Goal: Find contact information: Find contact information

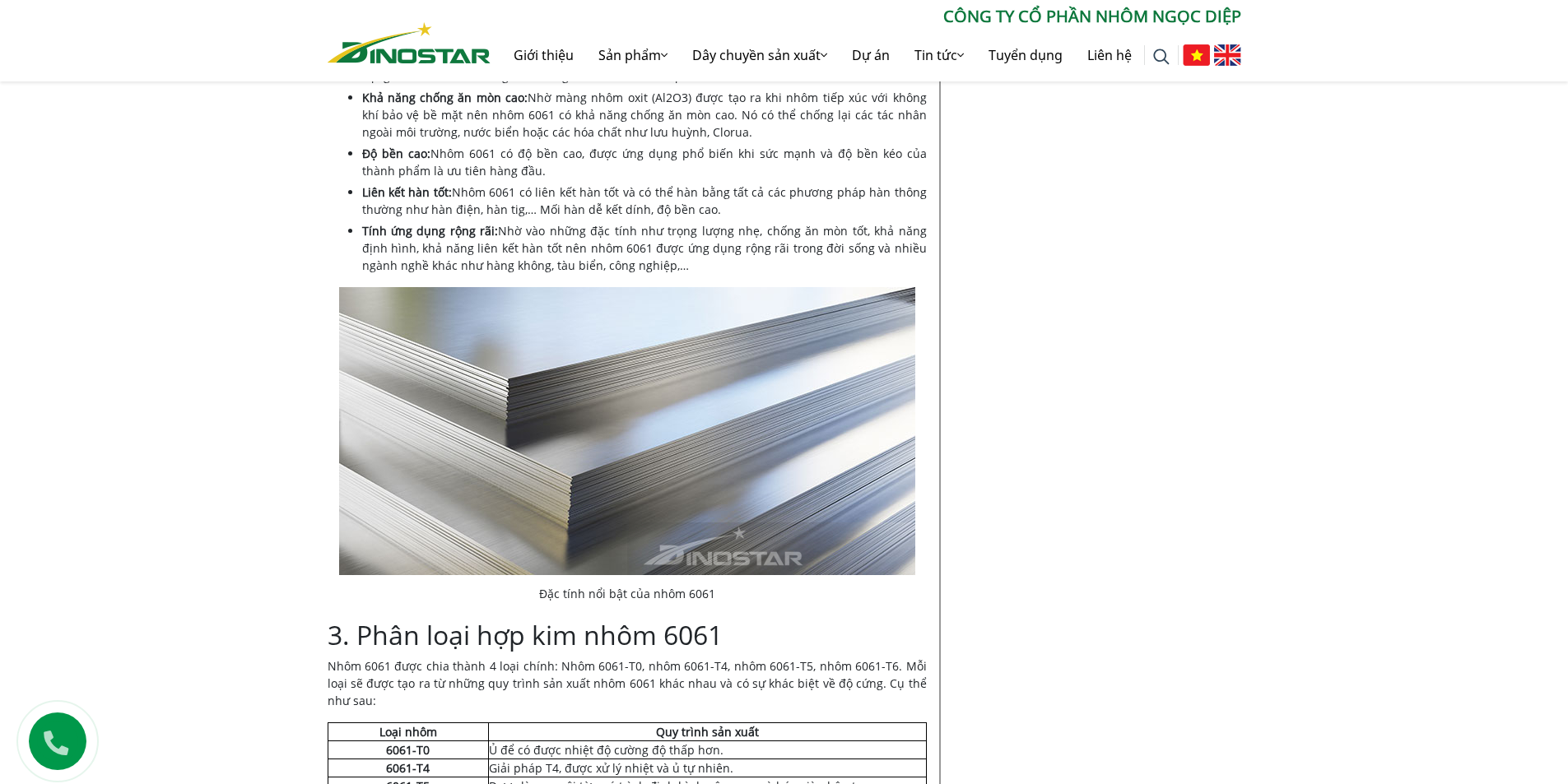
scroll to position [1234, 0]
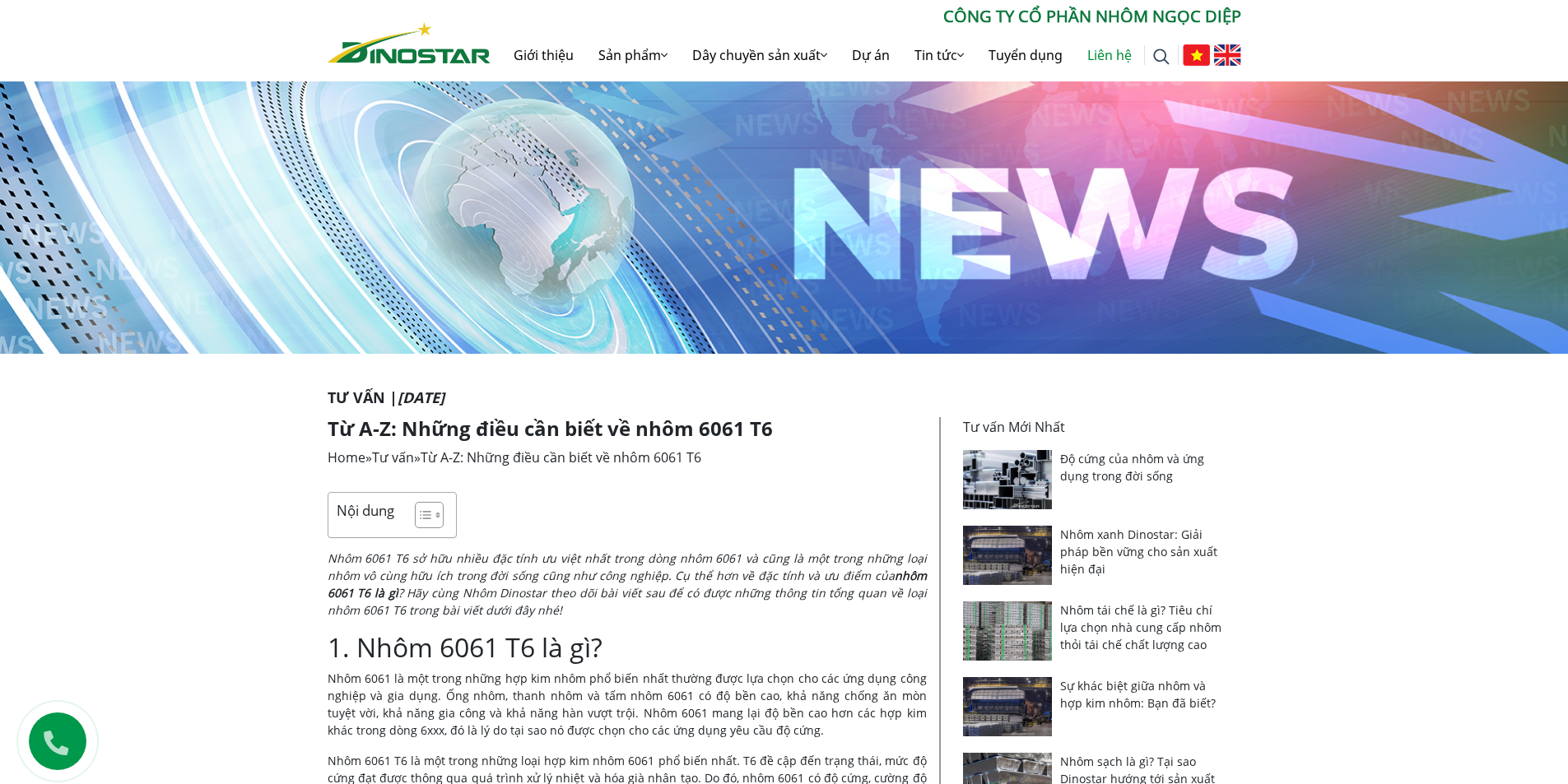
click at [1102, 58] on link "Liên hệ" at bounding box center [1110, 55] width 69 height 53
